Goal: Task Accomplishment & Management: Manage account settings

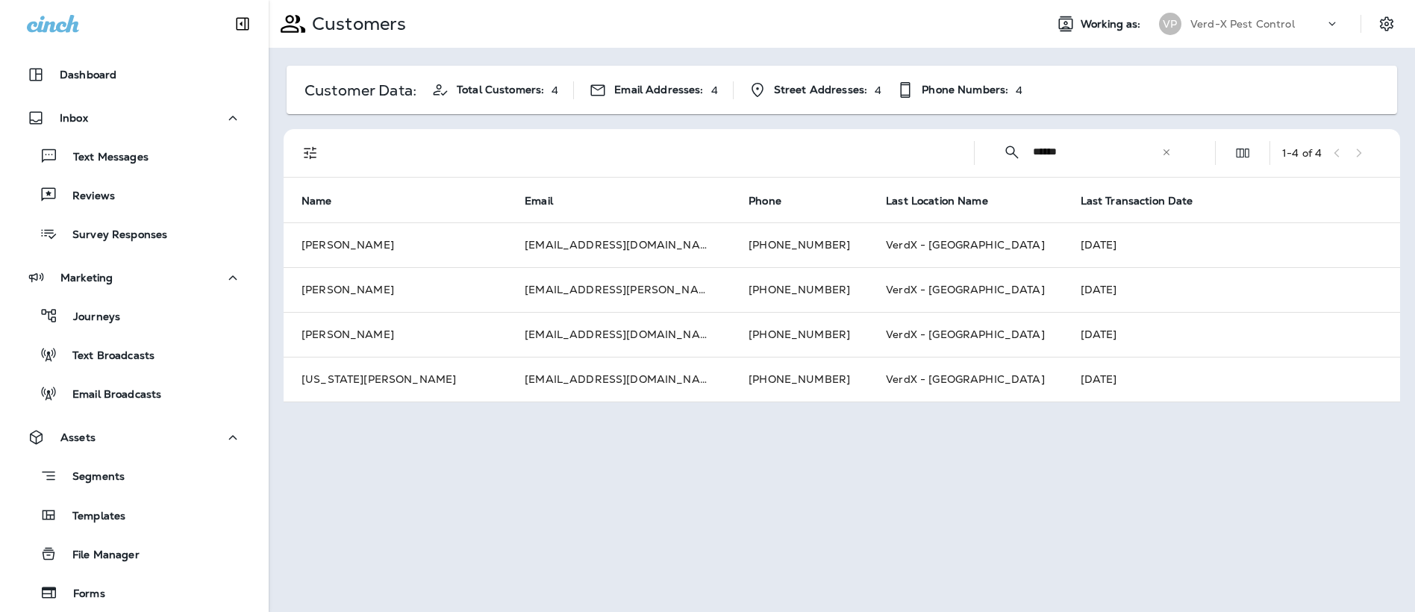
scroll to position [375, 0]
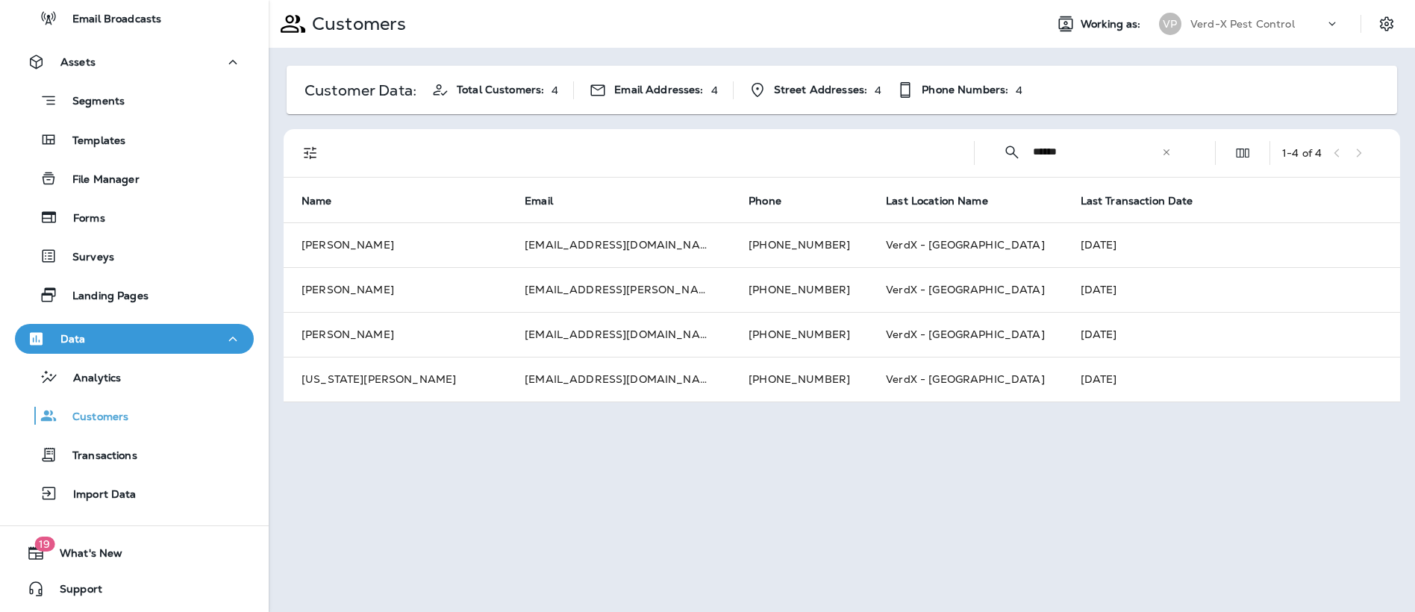
click at [1166, 152] on icon at bounding box center [1166, 151] width 6 height 6
click at [1111, 152] on input "text" at bounding box center [1110, 152] width 155 height 40
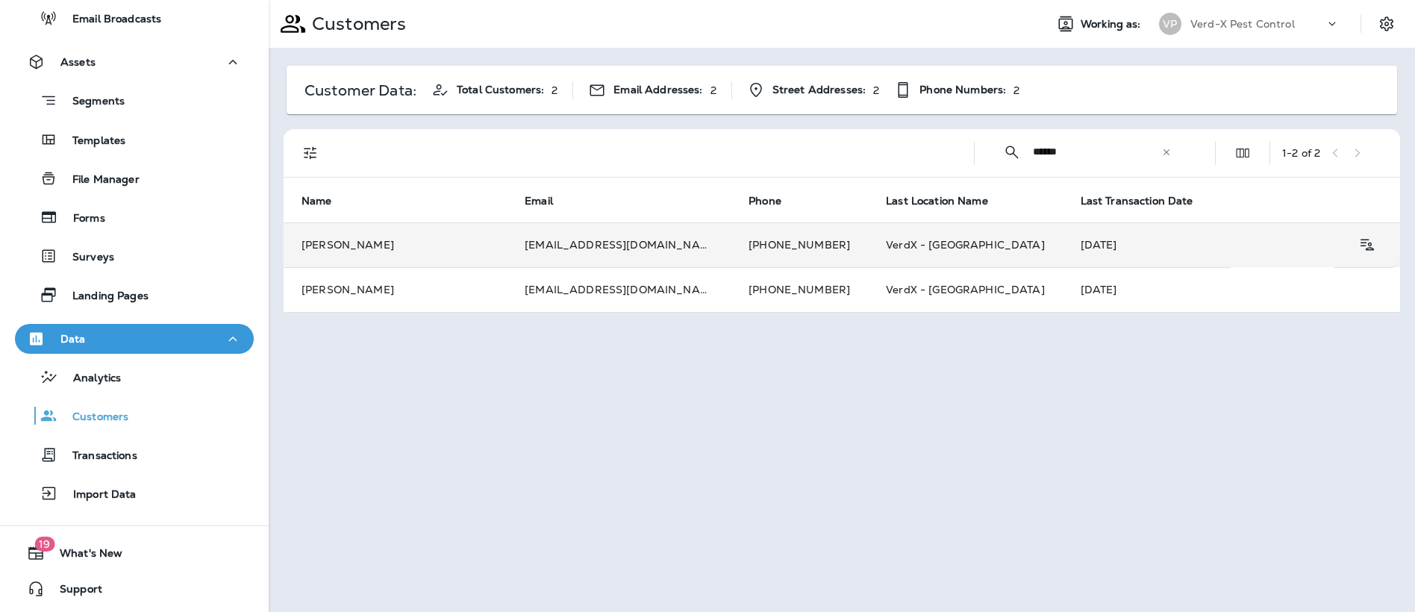
type input "******"
click at [613, 246] on td "[EMAIL_ADDRESS][DOMAIN_NAME]" at bounding box center [619, 244] width 224 height 45
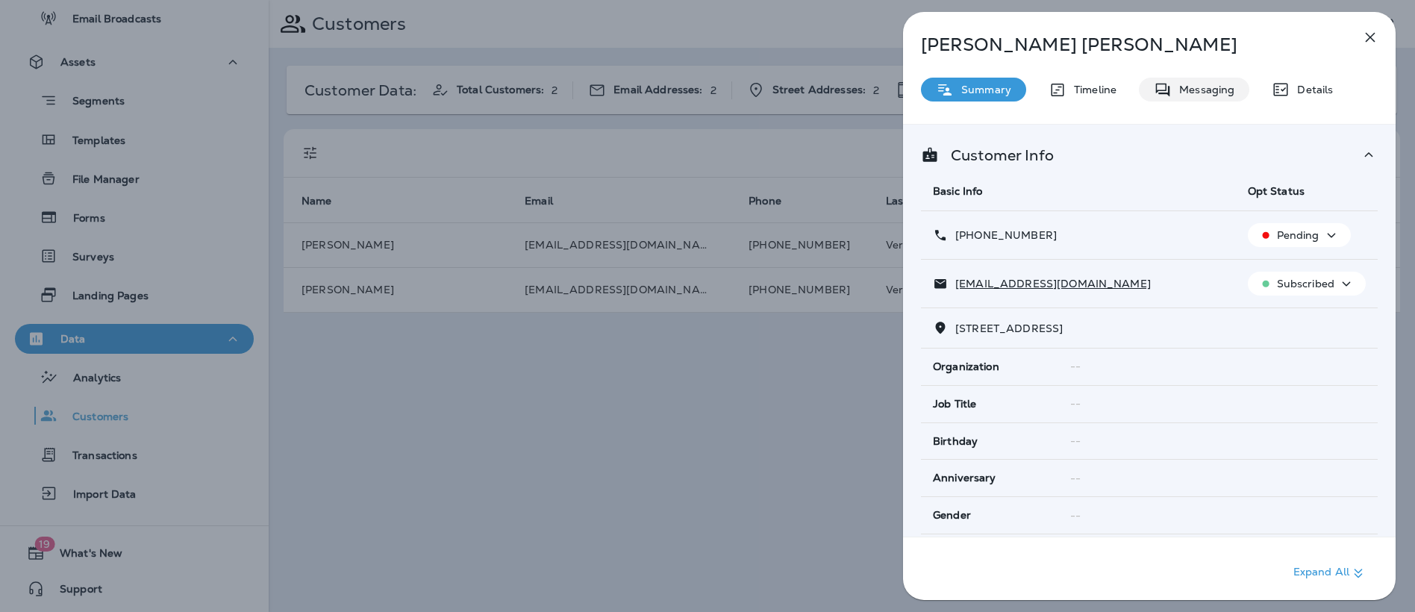
click at [1201, 85] on p "Messaging" at bounding box center [1202, 90] width 63 height 12
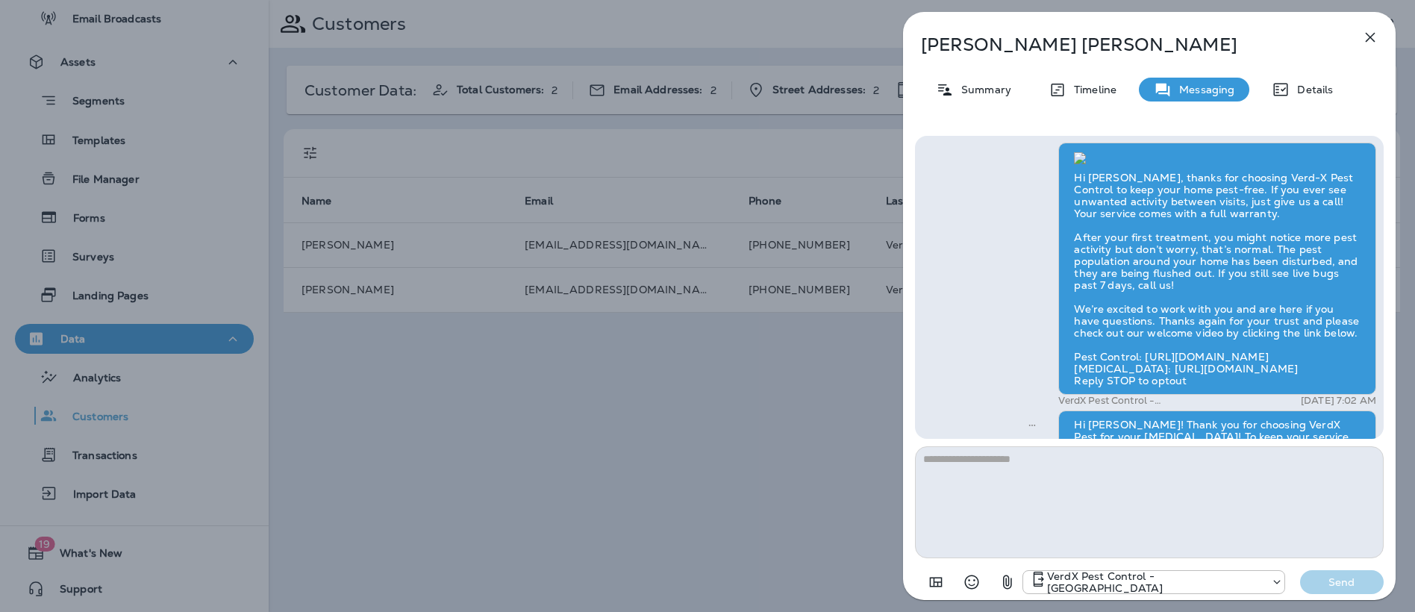
scroll to position [-789, 0]
click at [1373, 38] on icon "button" at bounding box center [1370, 37] width 18 height 18
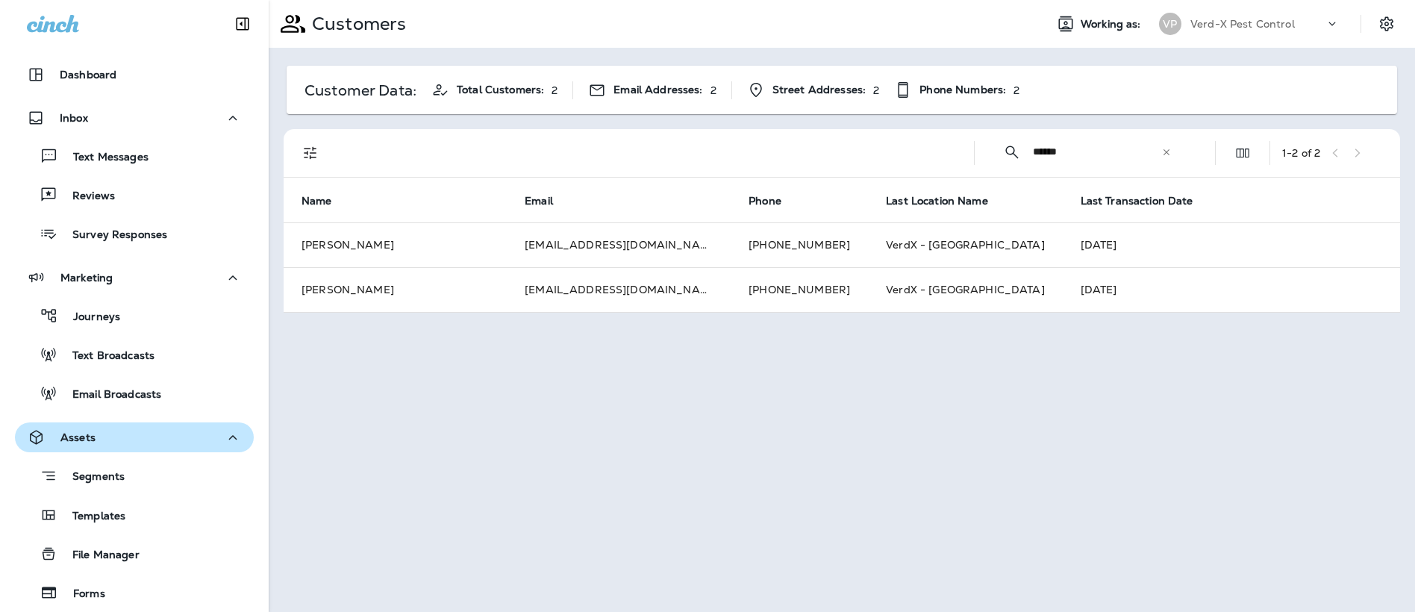
click at [72, 436] on p "Assets" at bounding box center [77, 437] width 35 height 12
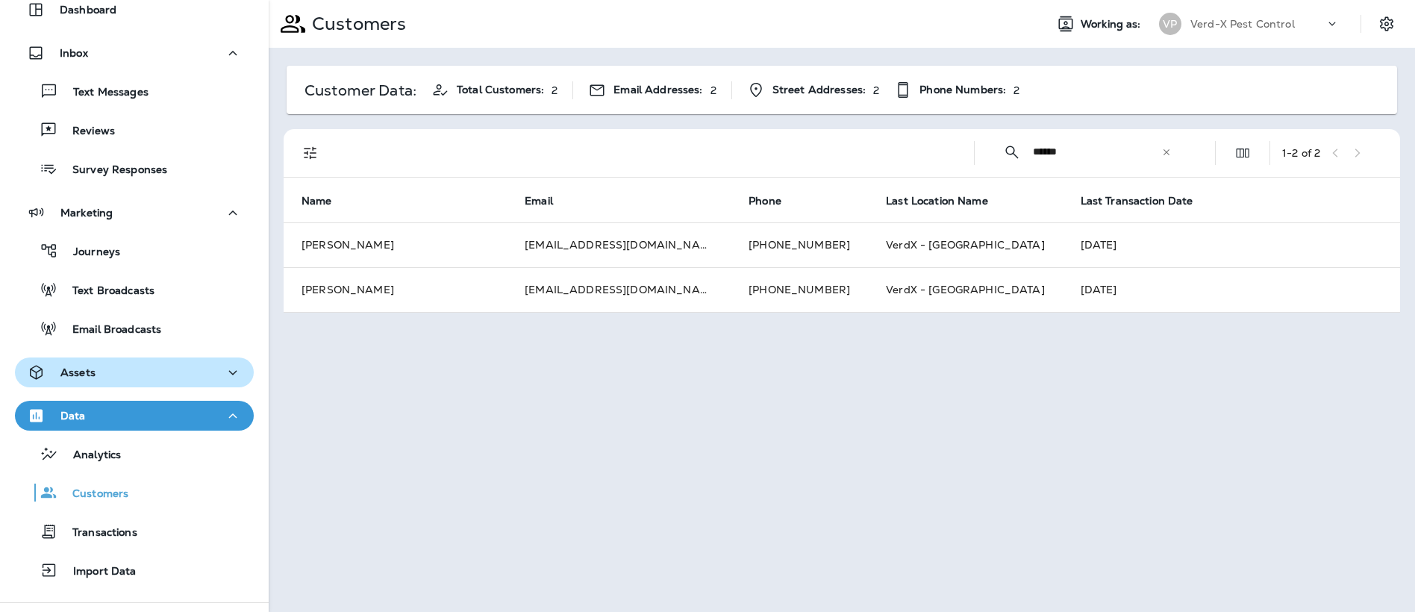
scroll to position [142, 0]
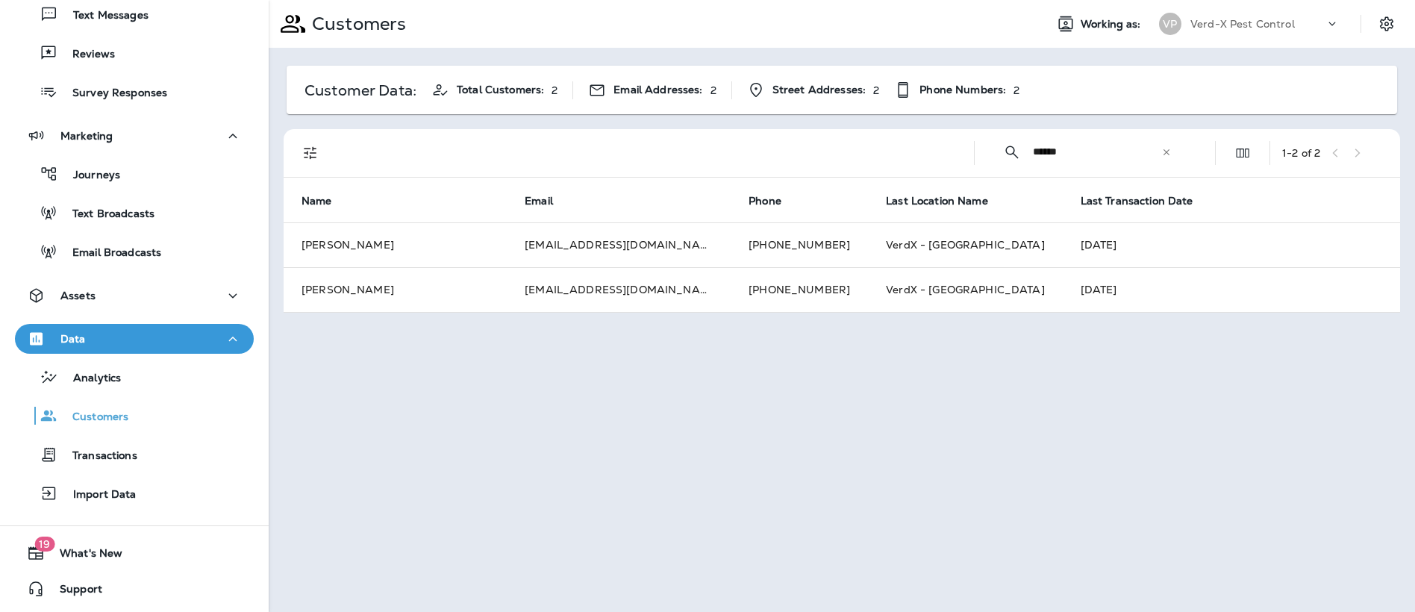
click at [224, 336] on icon "button" at bounding box center [233, 339] width 18 height 19
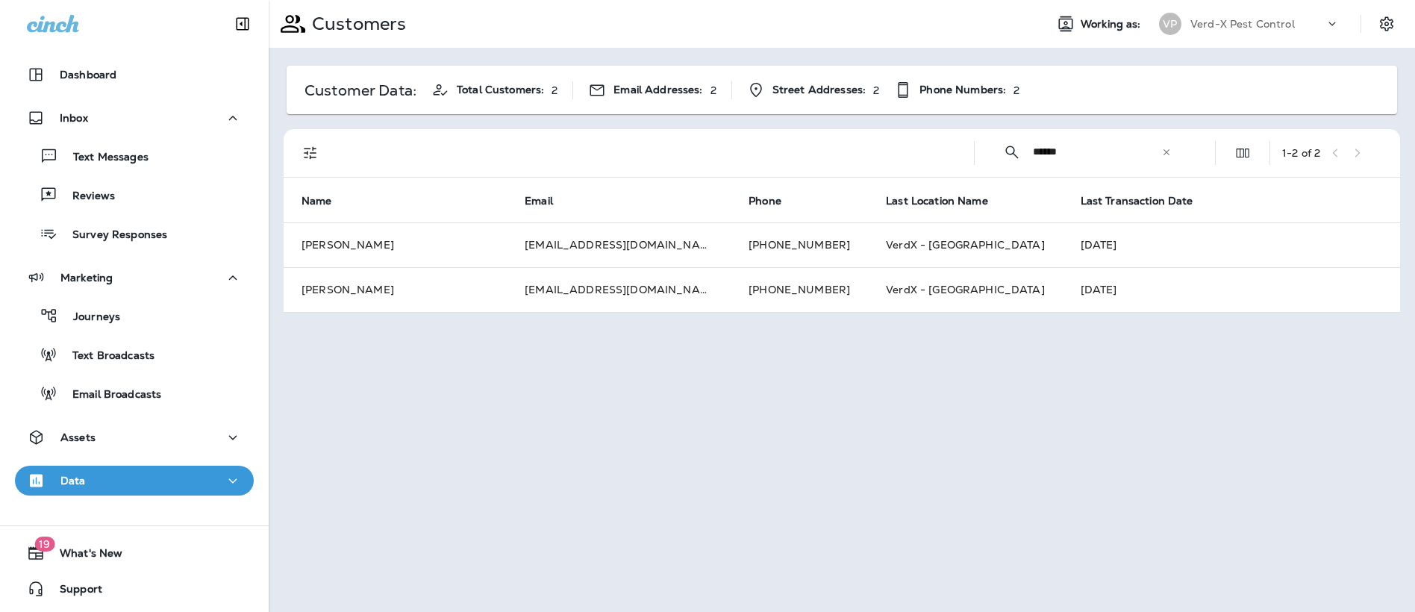
scroll to position [0, 0]
click at [237, 485] on button "Data" at bounding box center [134, 481] width 239 height 30
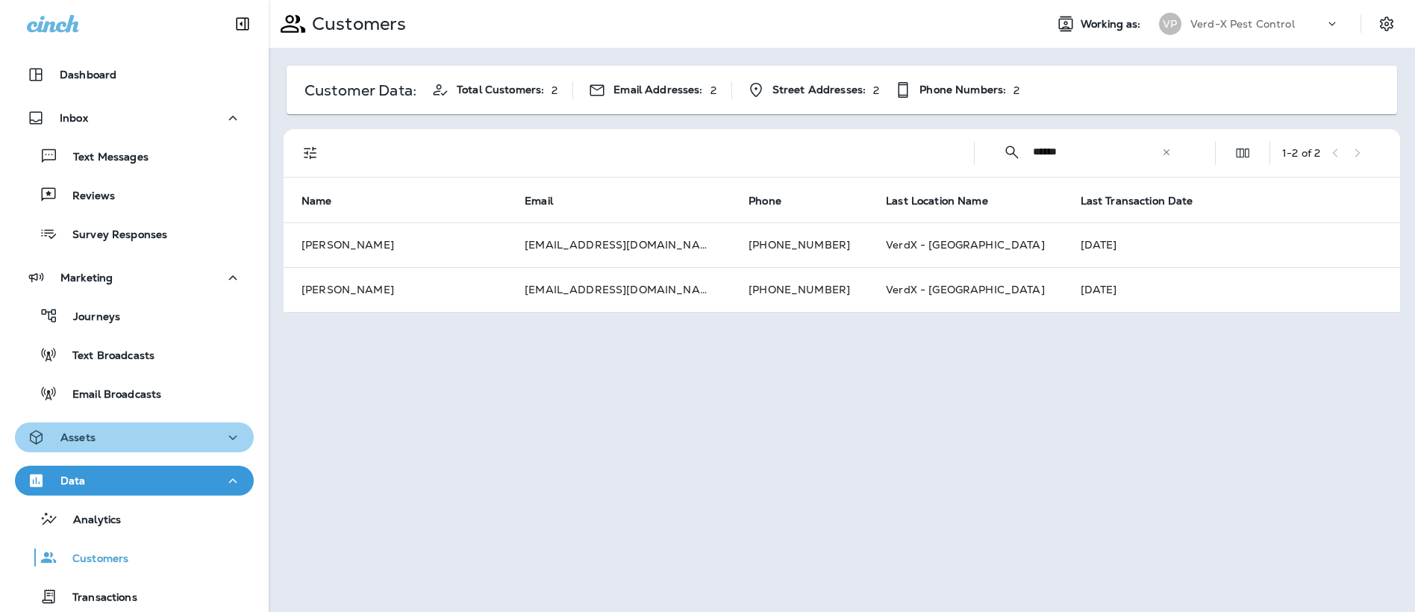
click at [208, 429] on div "Assets" at bounding box center [134, 437] width 215 height 19
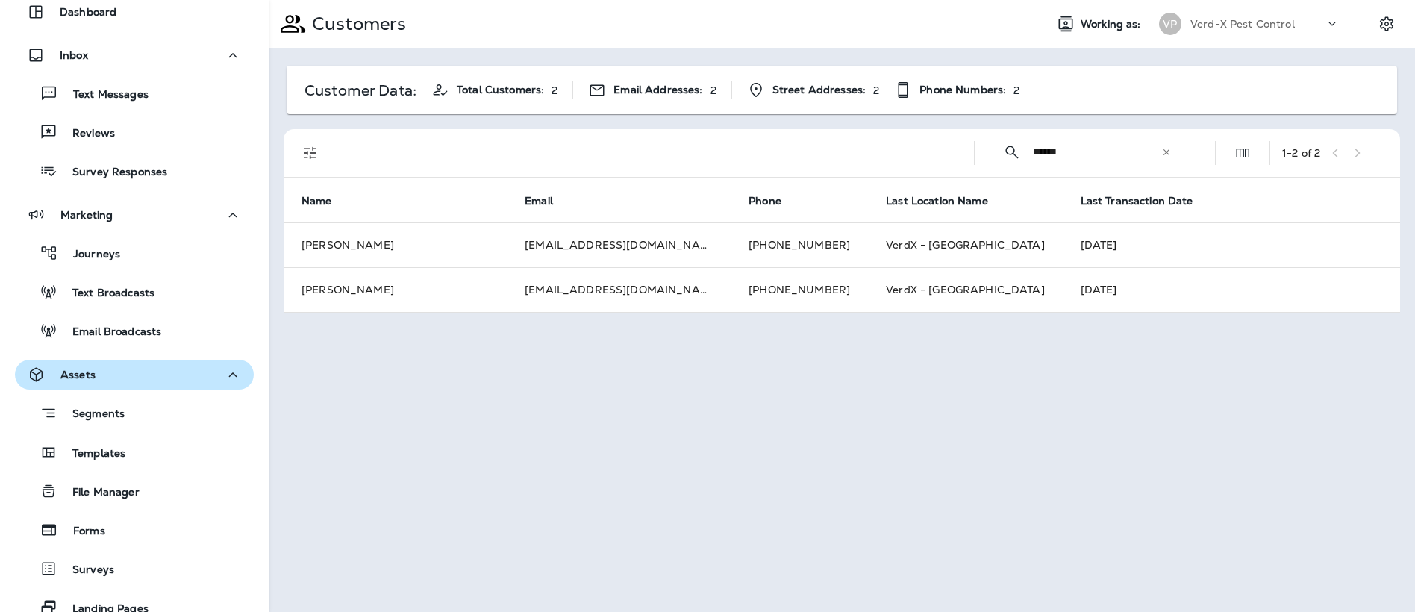
scroll to position [224, 0]
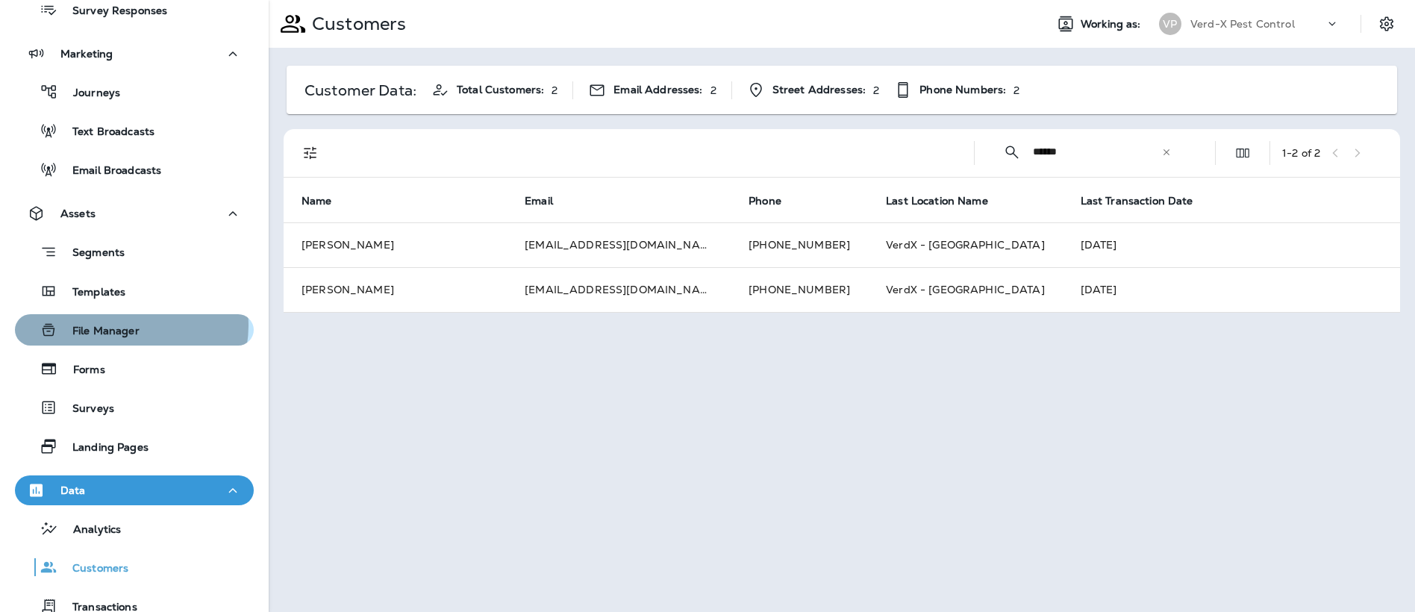
click at [129, 325] on p "File Manager" at bounding box center [98, 332] width 82 height 14
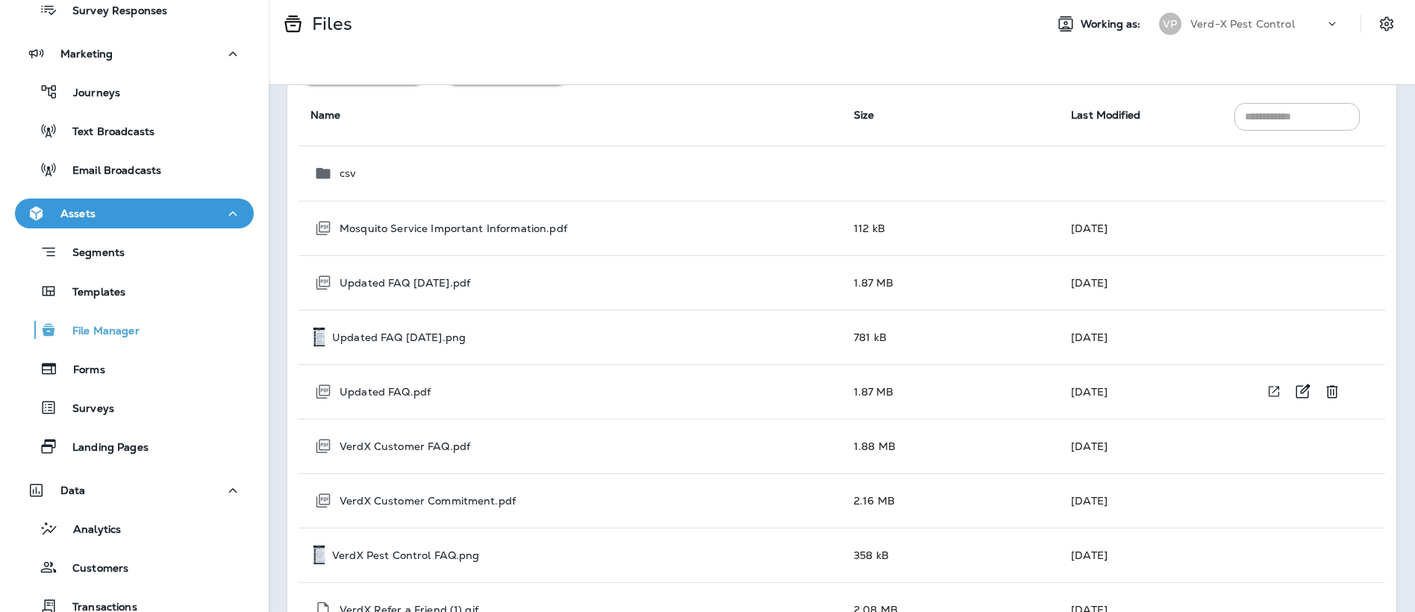
scroll to position [139, 0]
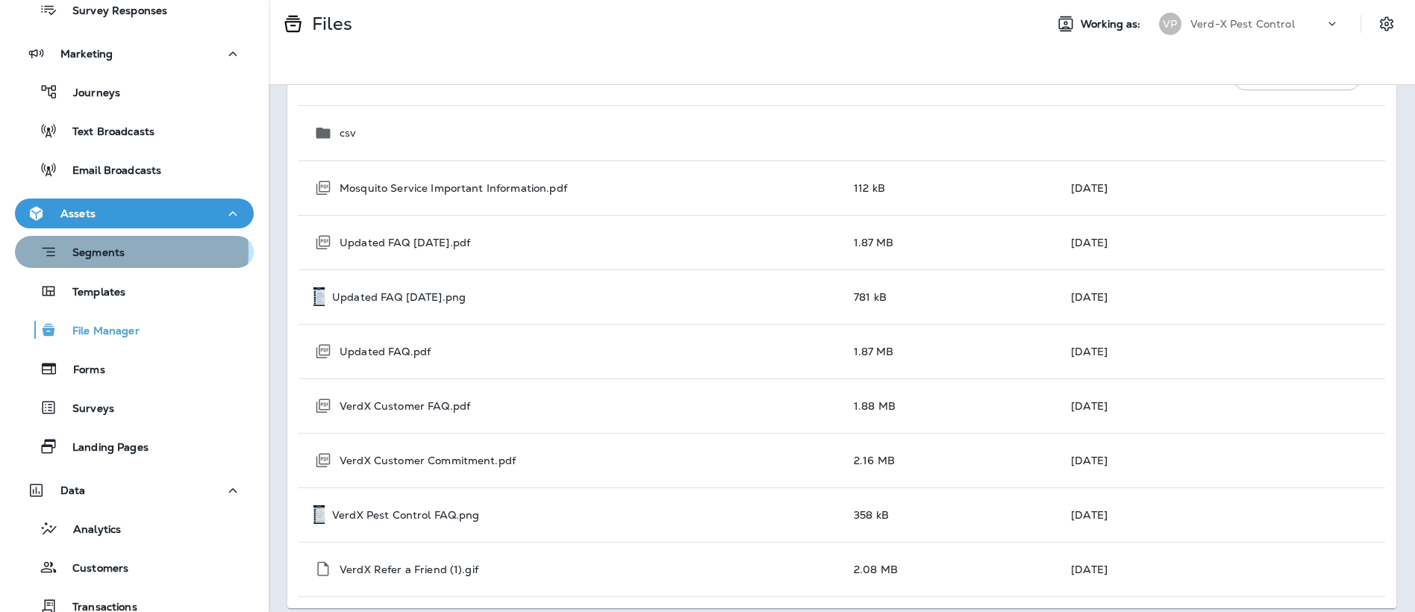
click at [116, 251] on p "Segments" at bounding box center [90, 253] width 67 height 15
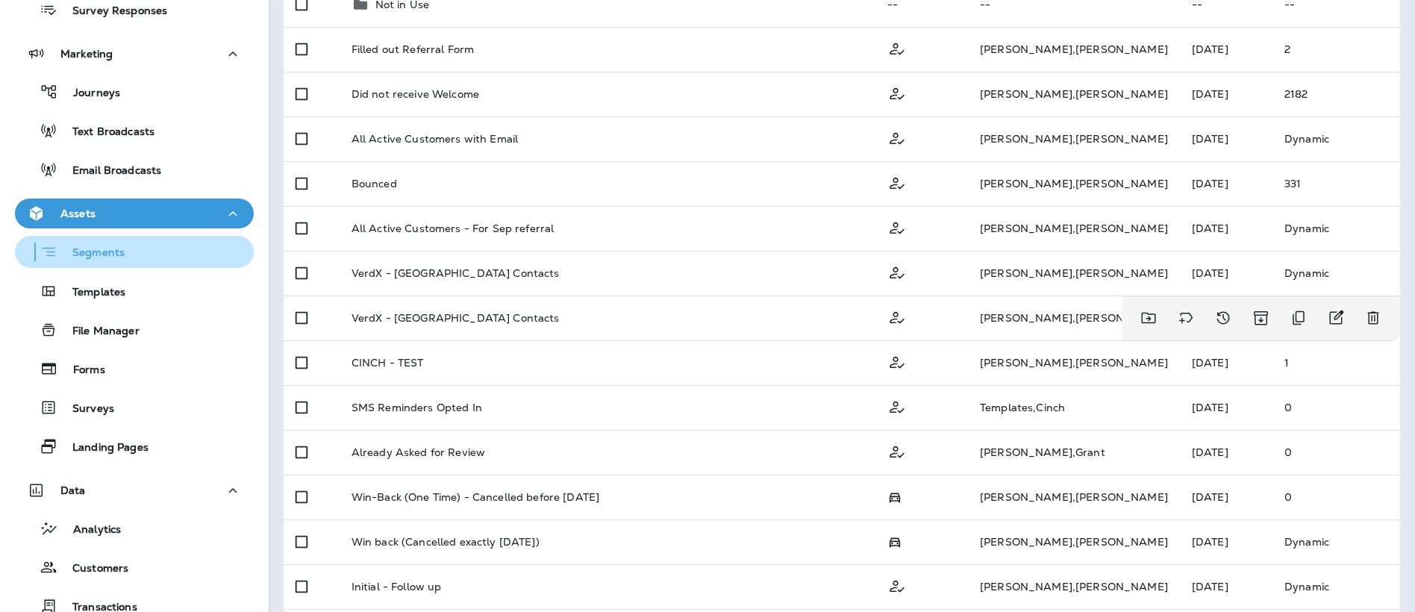
scroll to position [255, 0]
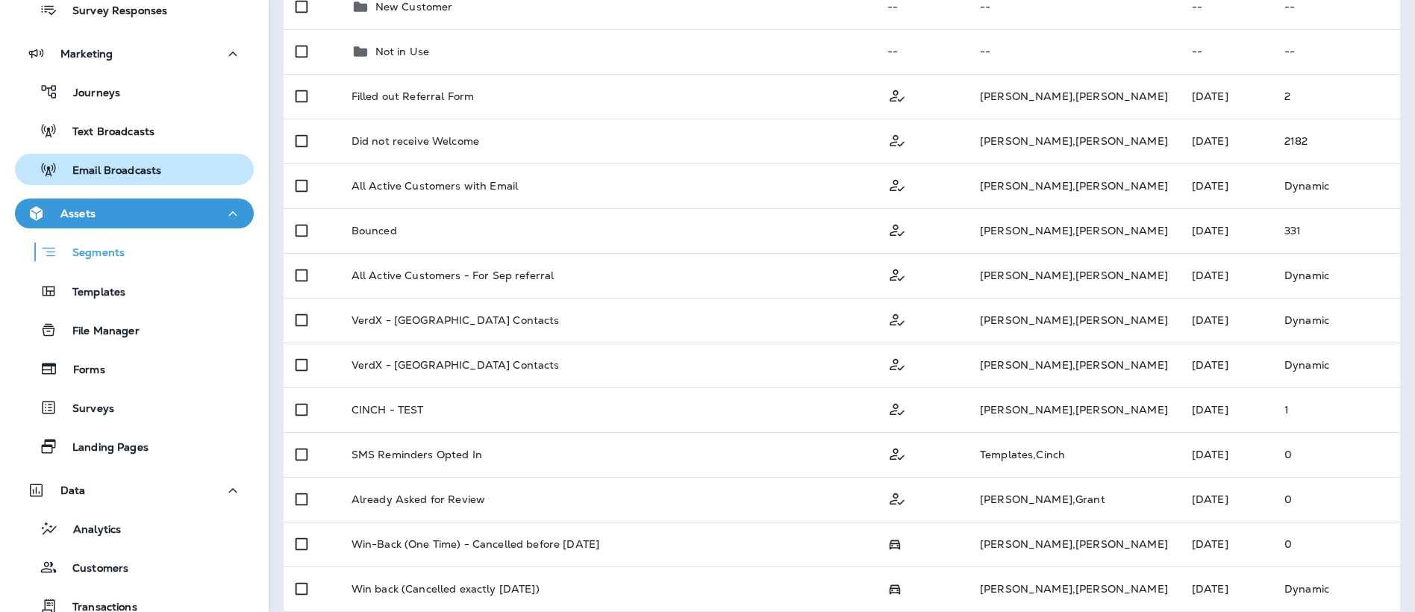
click at [127, 164] on p "Email Broadcasts" at bounding box center [109, 171] width 104 height 14
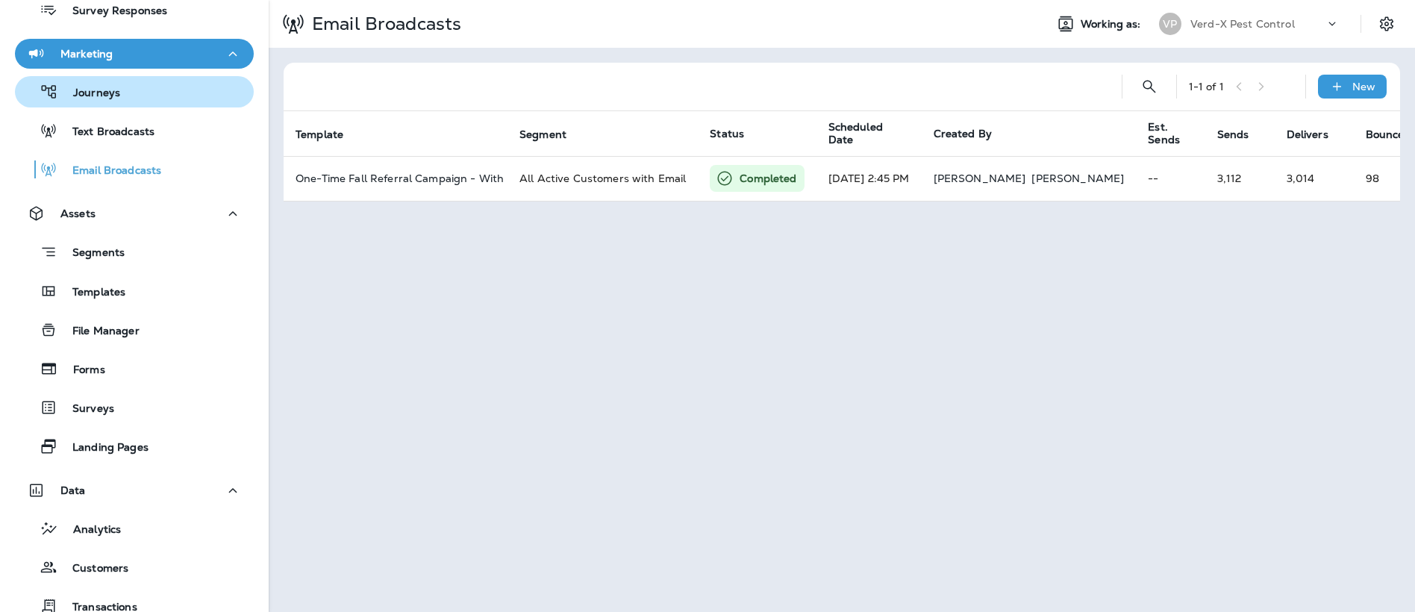
click at [92, 91] on p "Journeys" at bounding box center [89, 94] width 62 height 14
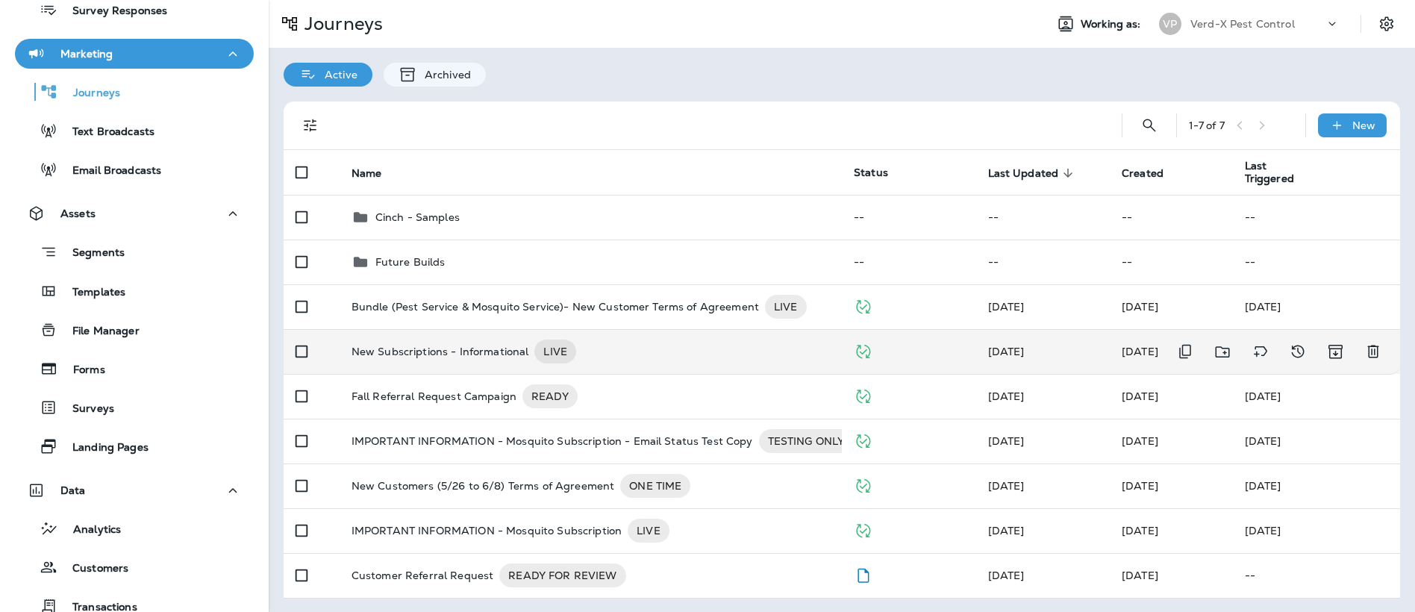
scroll to position [1, 0]
click at [647, 348] on div "New Subscriptions - Informational LIVE" at bounding box center [590, 350] width 478 height 24
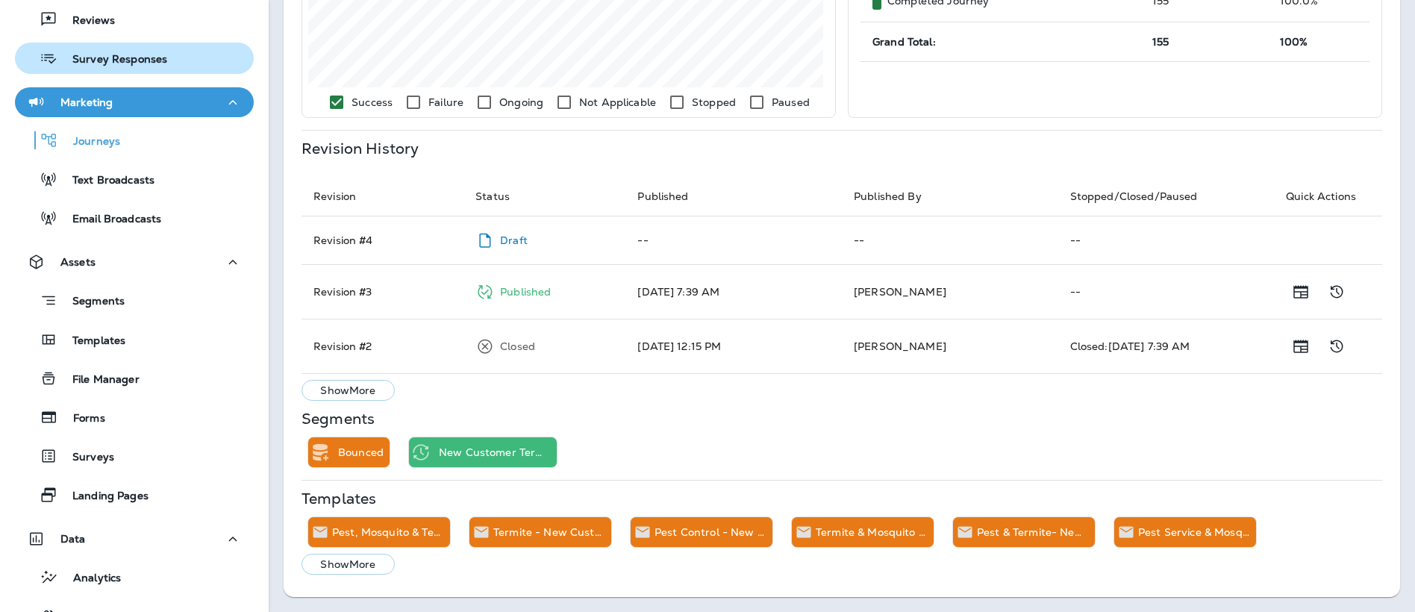
scroll to position [75, 0]
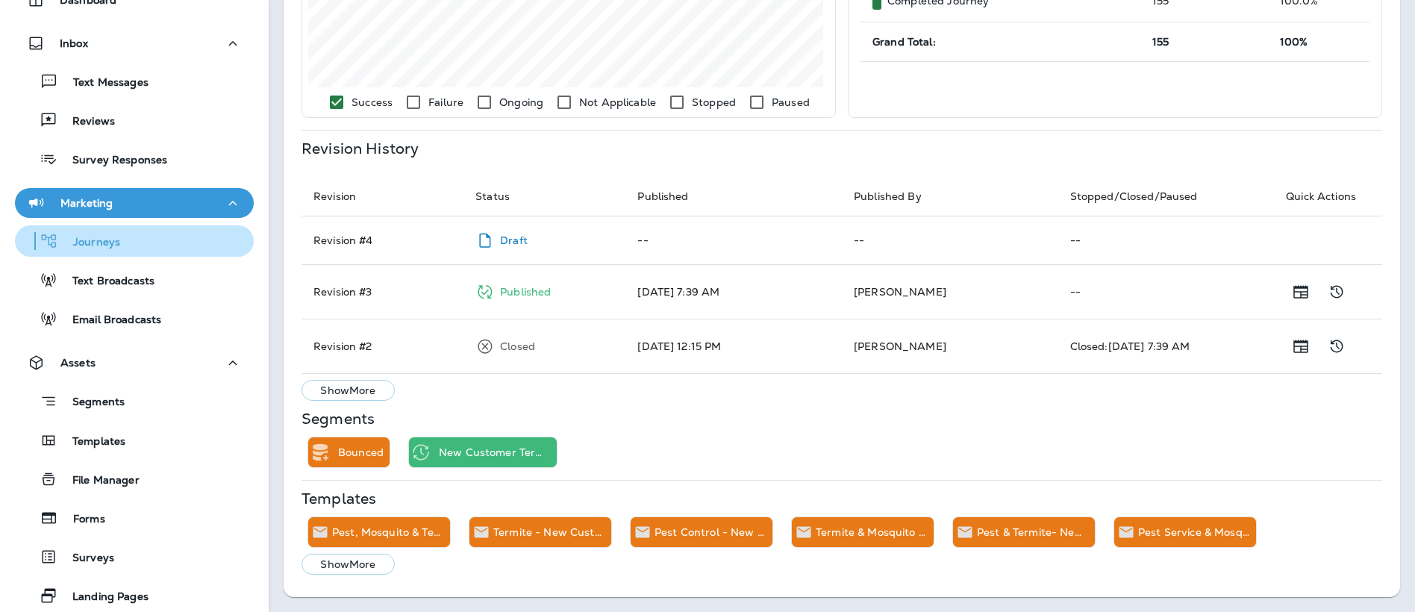
click at [95, 249] on p "Journeys" at bounding box center [89, 243] width 62 height 14
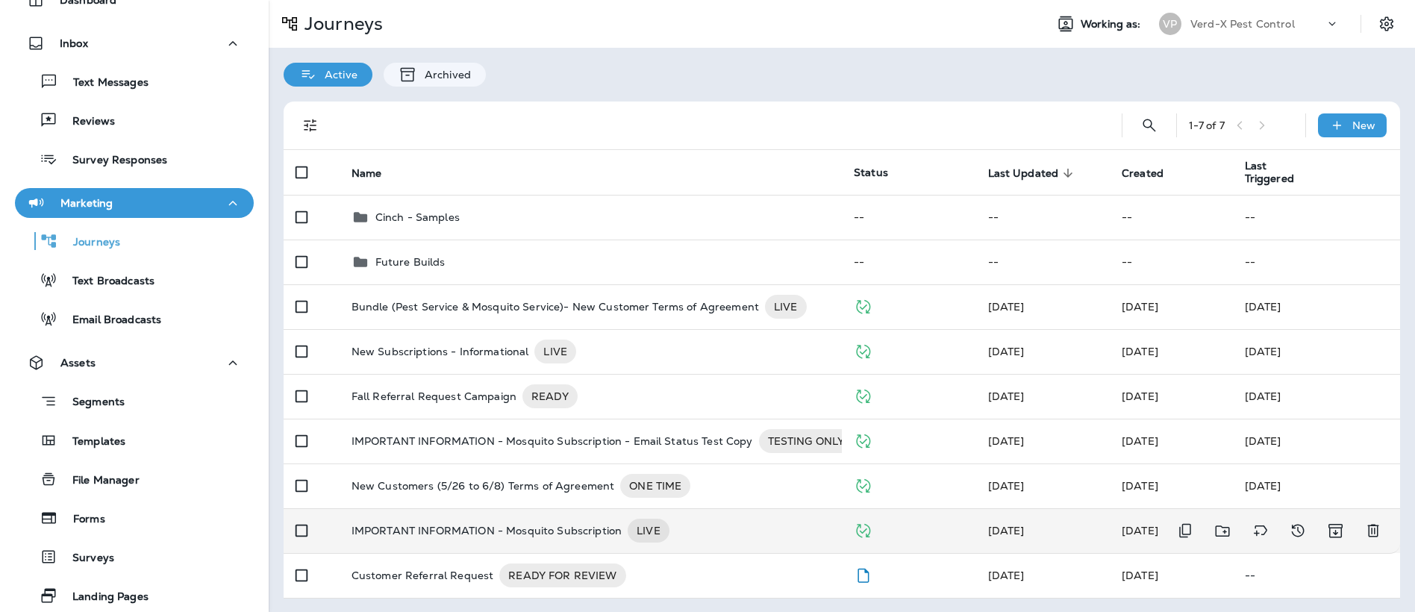
scroll to position [1, 0]
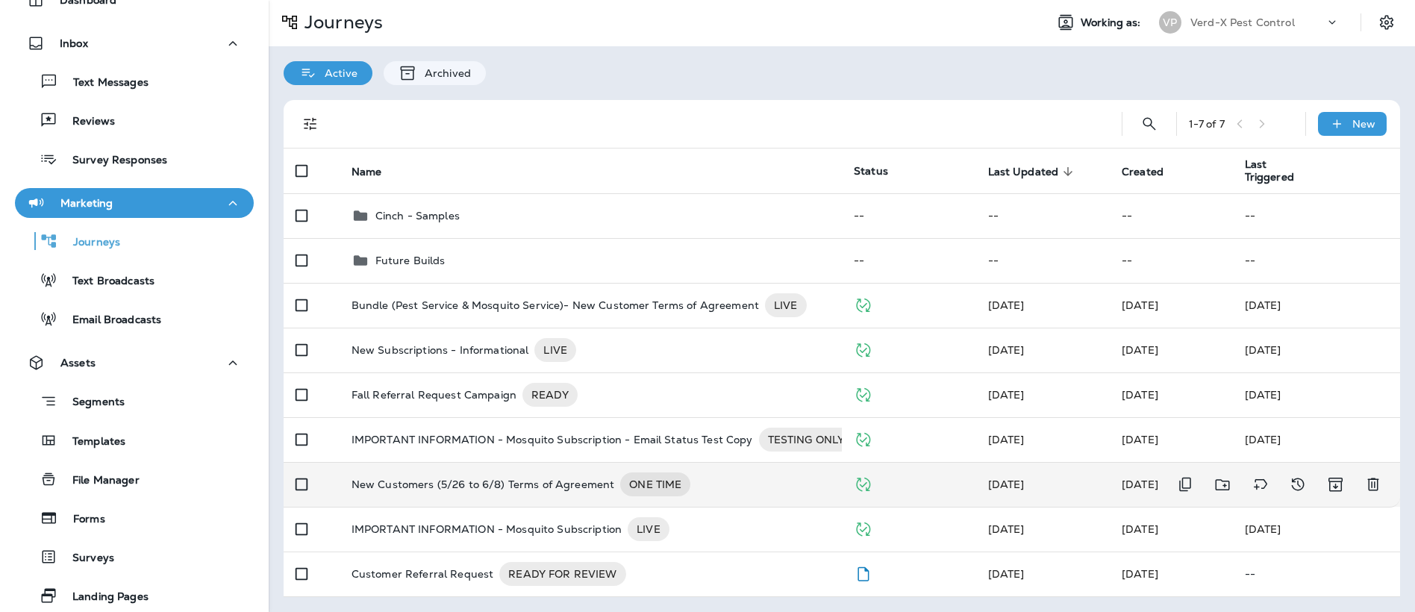
click at [541, 492] on p "New Customers (5/26 to 6/8) Terms of Agreement" at bounding box center [482, 484] width 263 height 24
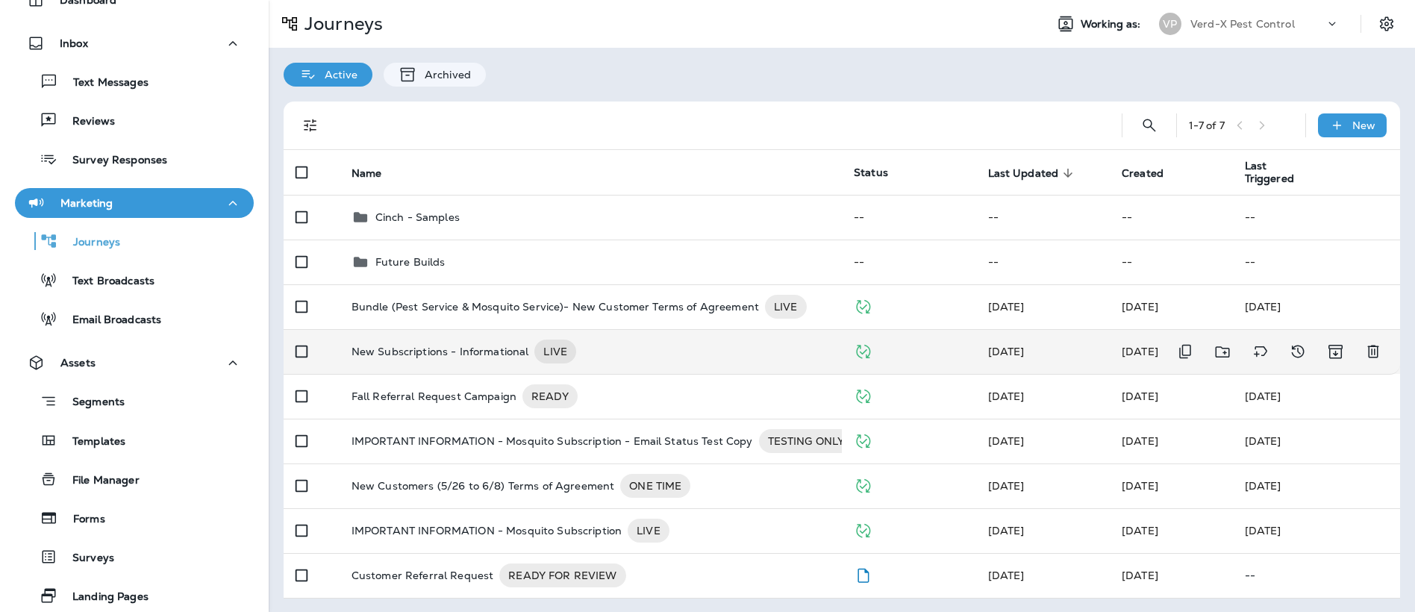
click at [663, 343] on div "New Subscriptions - Informational LIVE" at bounding box center [590, 351] width 478 height 24
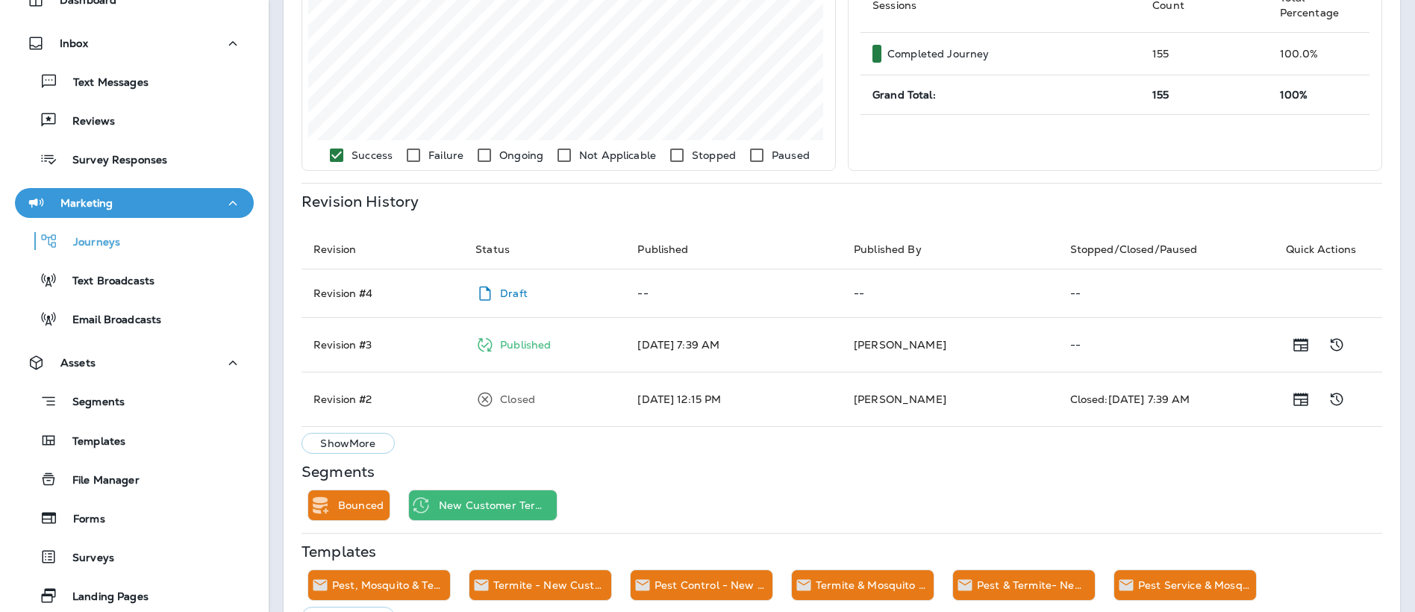
scroll to position [575, 0]
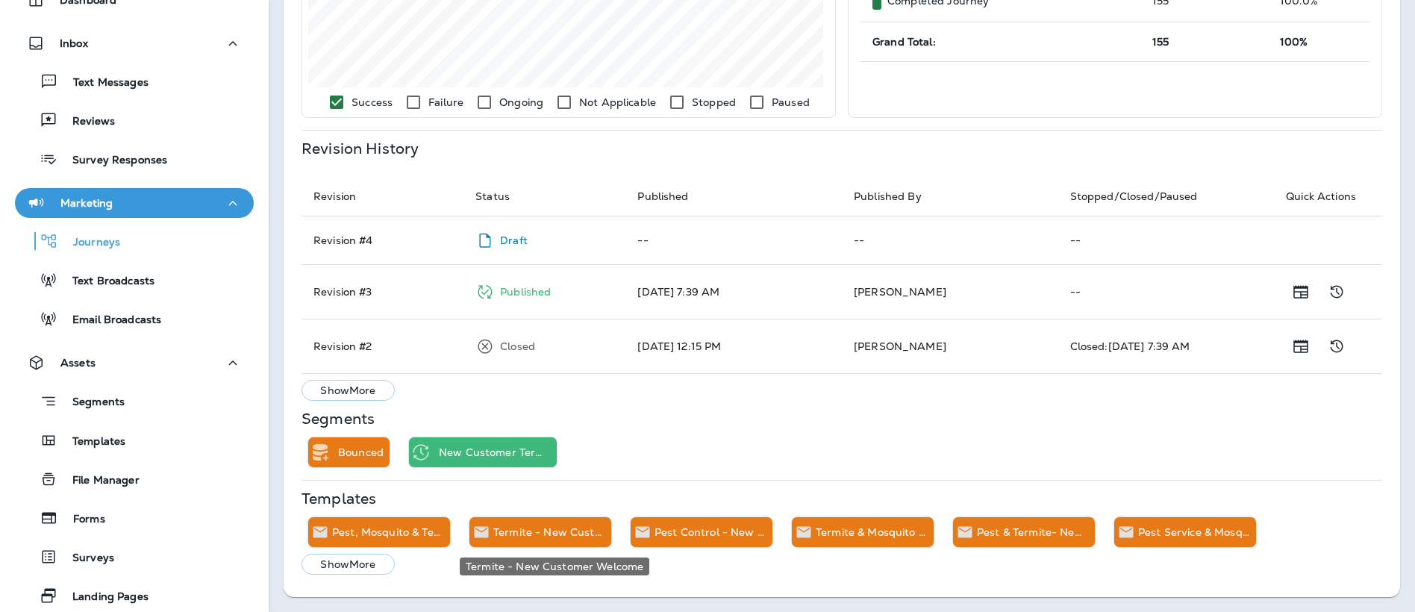
click at [535, 528] on p "Termite - New Customer Welcome" at bounding box center [549, 532] width 112 height 12
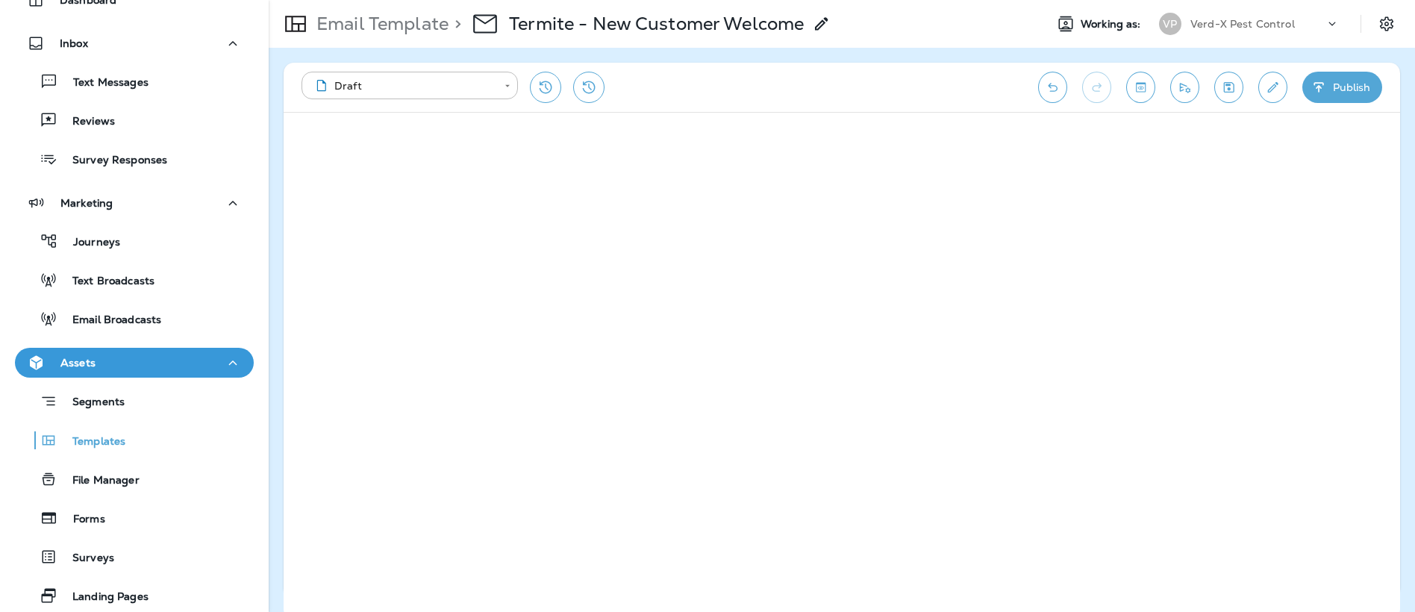
click at [1347, 98] on button "Publish" at bounding box center [1342, 87] width 80 height 31
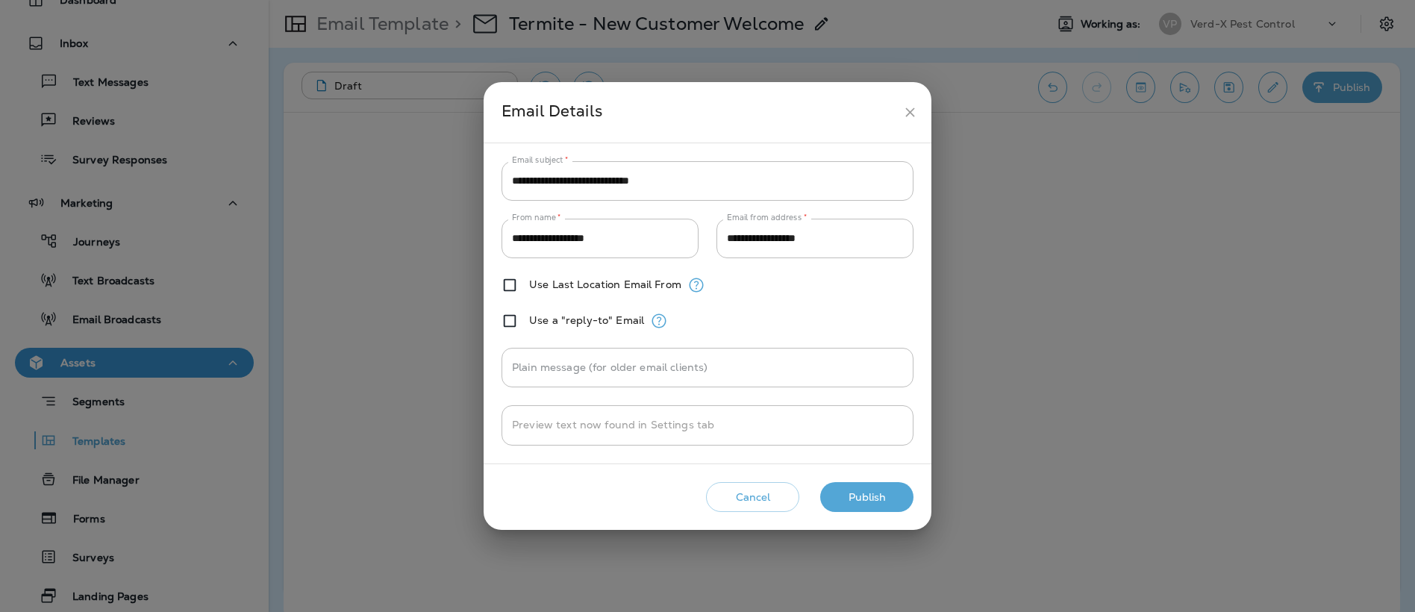
click at [868, 494] on button "Publish" at bounding box center [866, 497] width 93 height 31
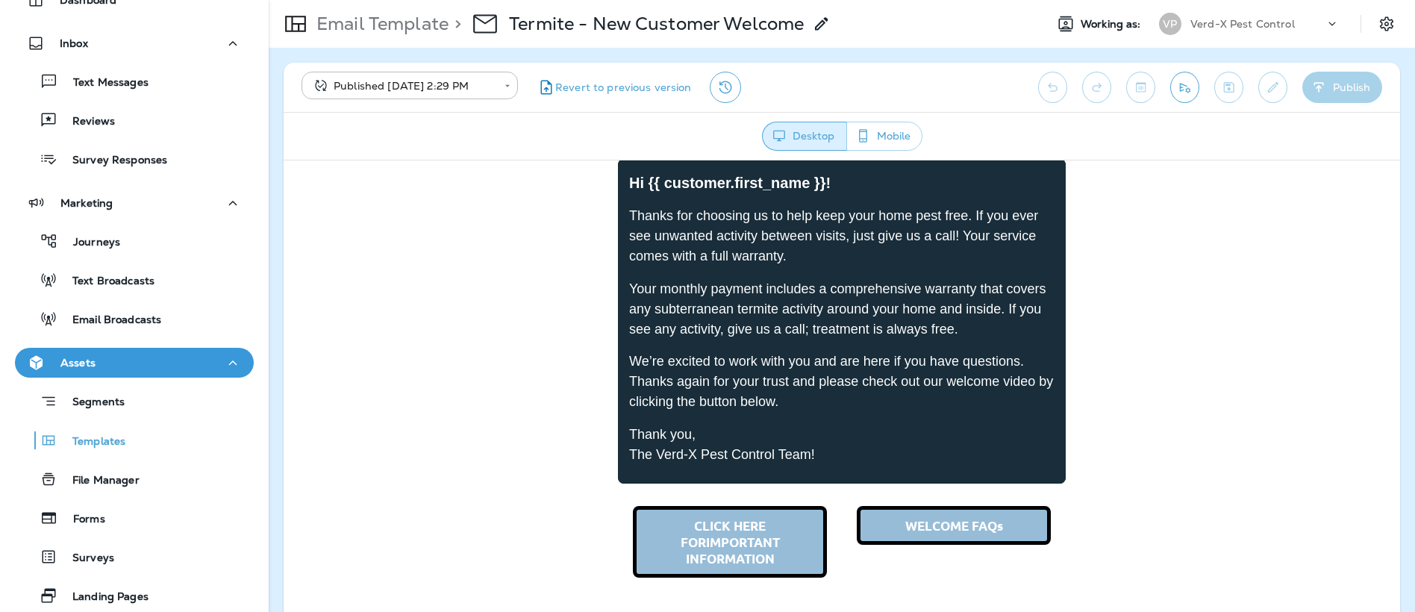
scroll to position [172, 0]
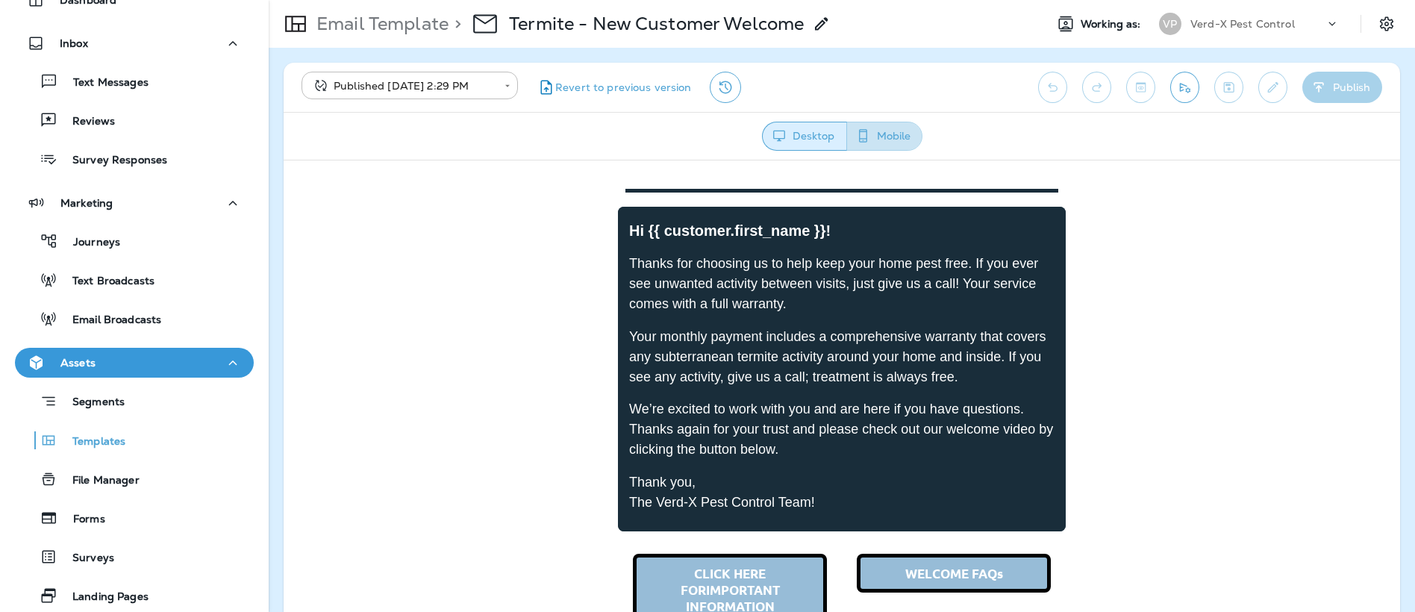
click at [891, 131] on button "Mobile" at bounding box center [884, 136] width 76 height 29
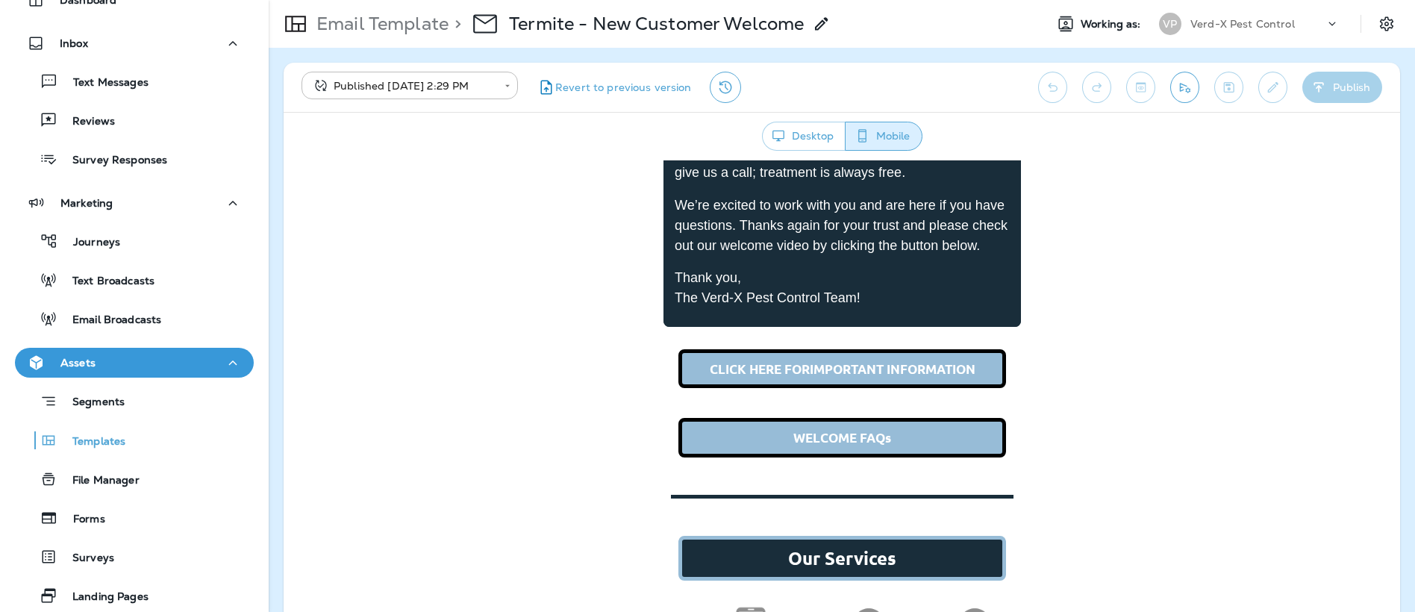
scroll to position [396, 0]
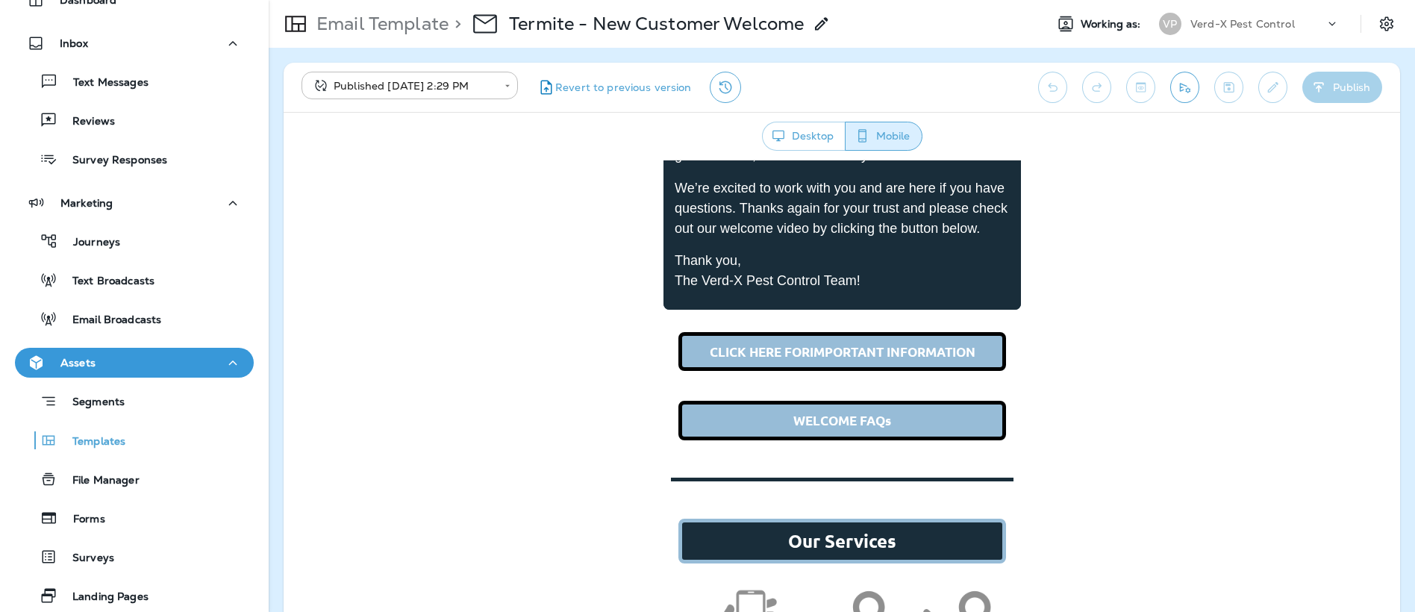
click at [803, 138] on button "Desktop" at bounding box center [804, 136] width 84 height 29
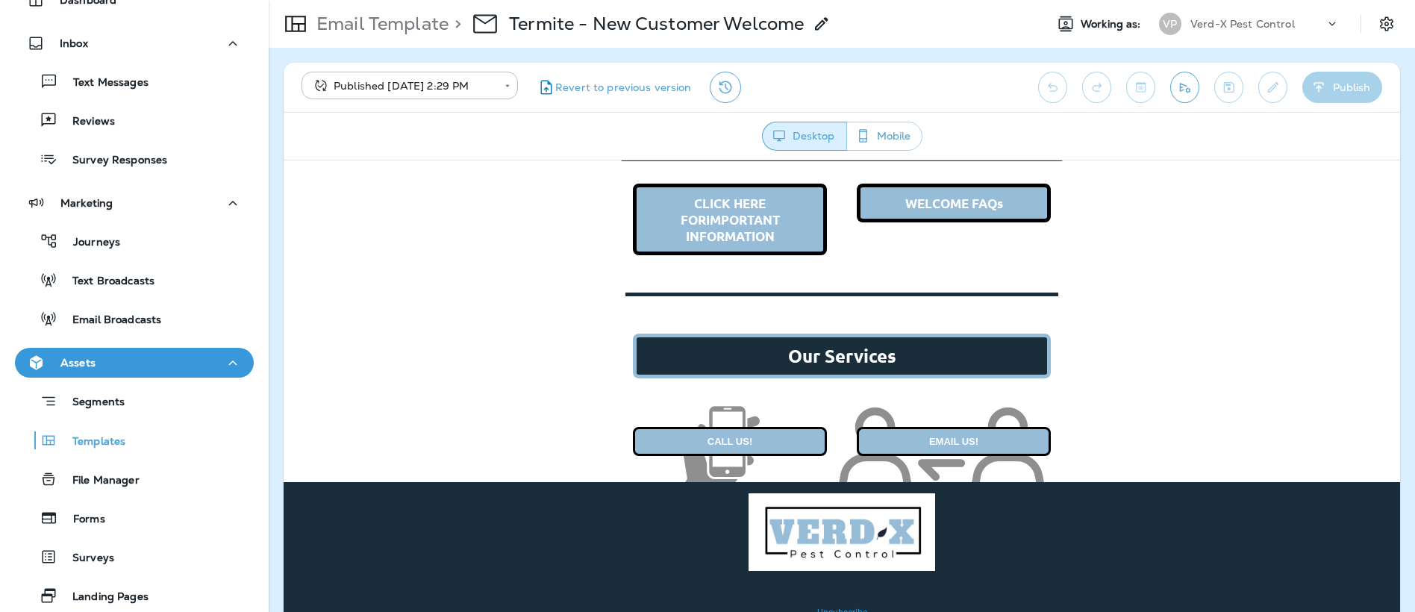
scroll to position [545, 0]
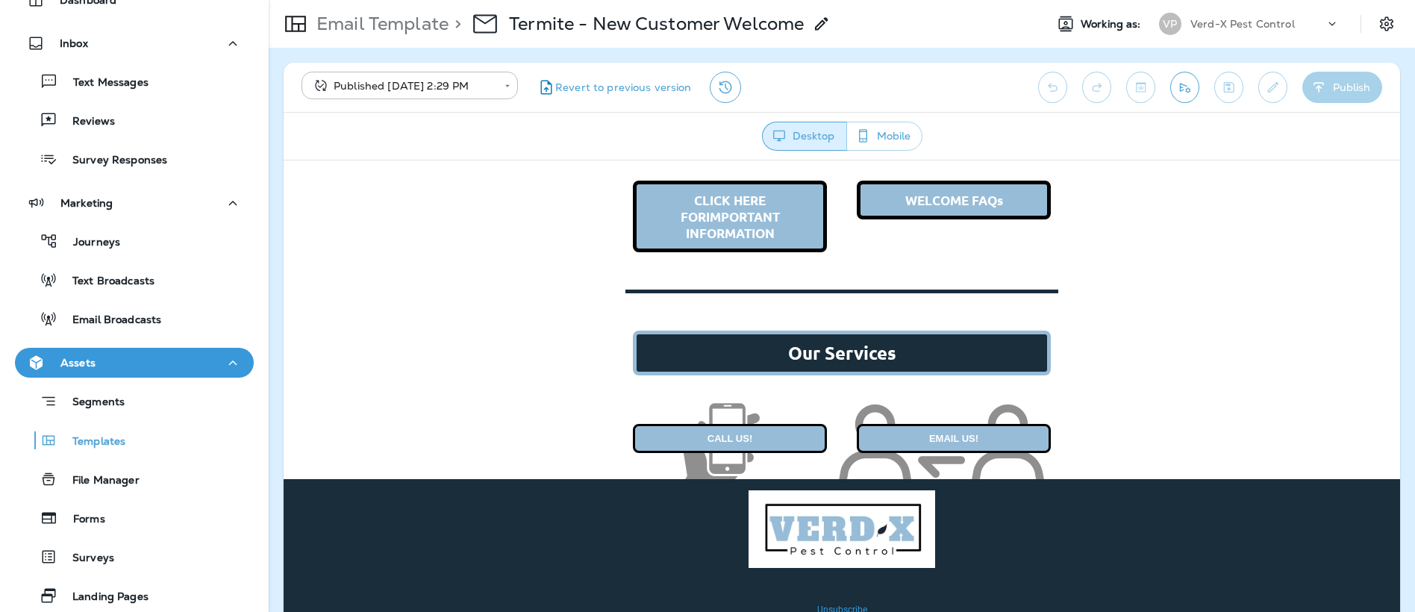
click at [1165, 307] on td "Our Services" at bounding box center [842, 352] width 1116 height 90
